Goal: Find specific page/section: Find specific page/section

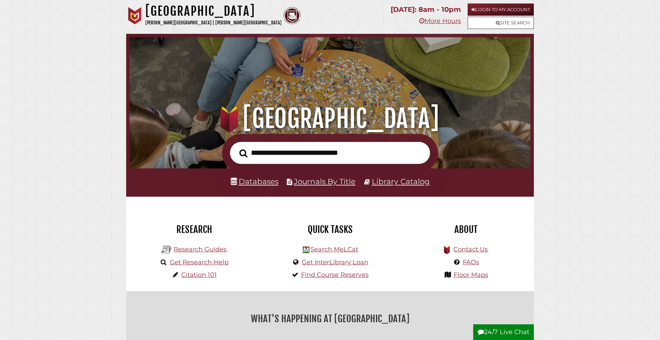
scroll to position [132, 397]
click at [430, 21] on link "More Hours" at bounding box center [440, 21] width 42 height 8
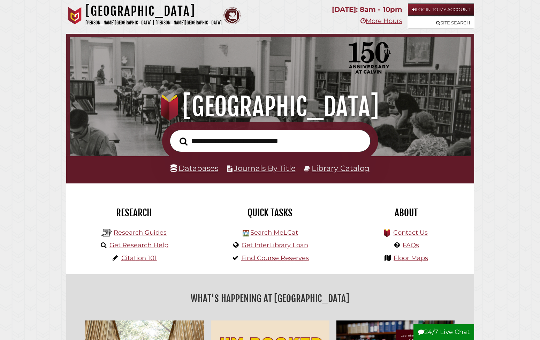
scroll to position [132, 397]
click at [376, 21] on link "More Hours" at bounding box center [381, 21] width 42 height 8
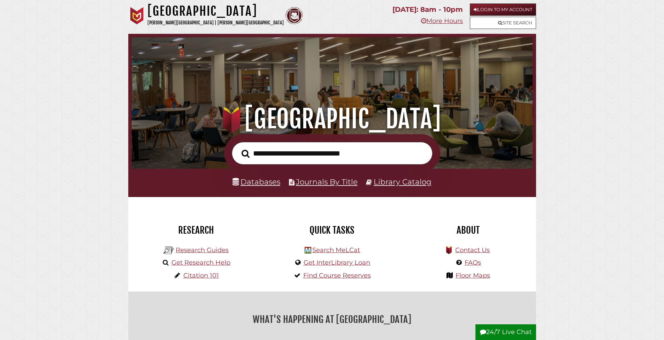
scroll to position [132, 397]
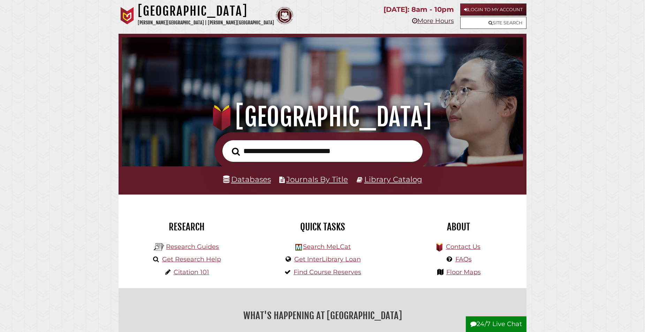
click at [429, 23] on link "More Hours" at bounding box center [433, 21] width 42 height 8
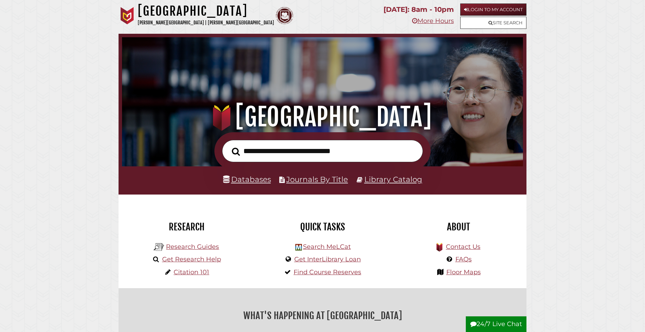
scroll to position [132, 397]
